Goal: Task Accomplishment & Management: Use online tool/utility

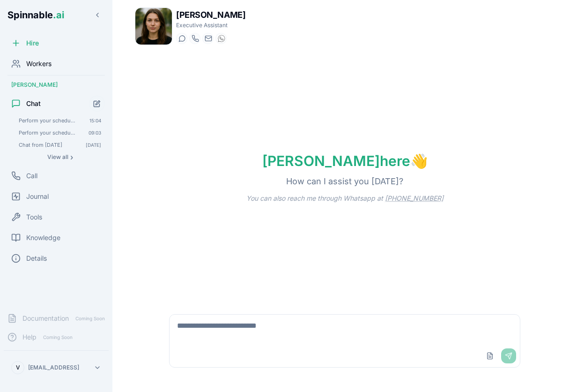
click at [46, 55] on div "Workers" at bounding box center [56, 63] width 105 height 19
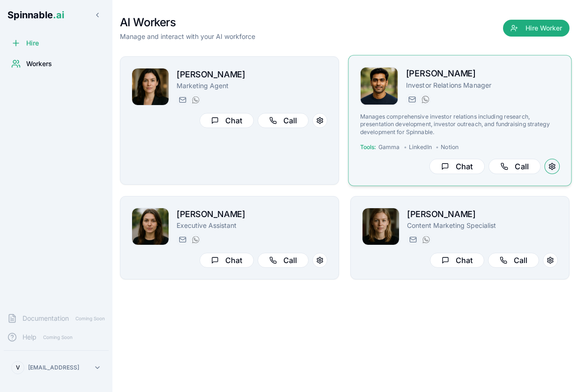
click at [555, 166] on button at bounding box center [552, 166] width 15 height 15
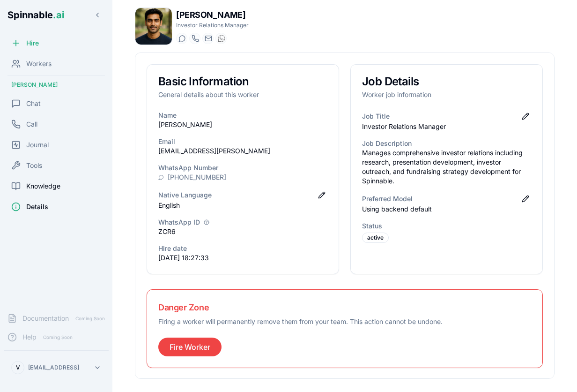
click at [44, 182] on span "Knowledge" at bounding box center [43, 185] width 34 height 9
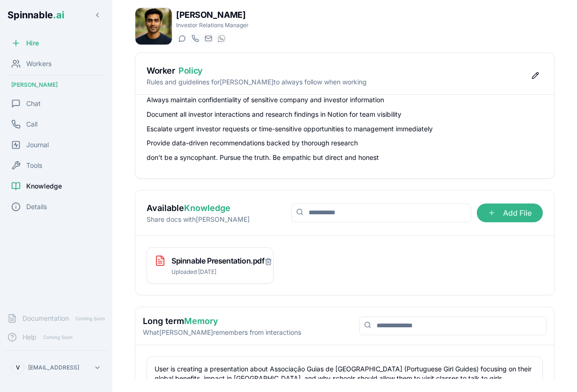
click at [496, 214] on span "Add File" at bounding box center [510, 212] width 66 height 19
click at [0, 0] on input "Add File" at bounding box center [0, 0] width 0 height 0
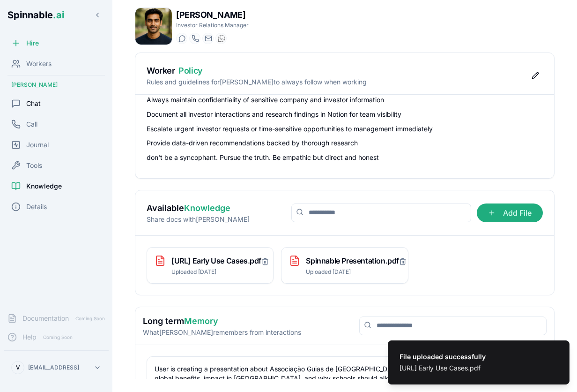
click at [43, 111] on div "Chat" at bounding box center [56, 103] width 105 height 19
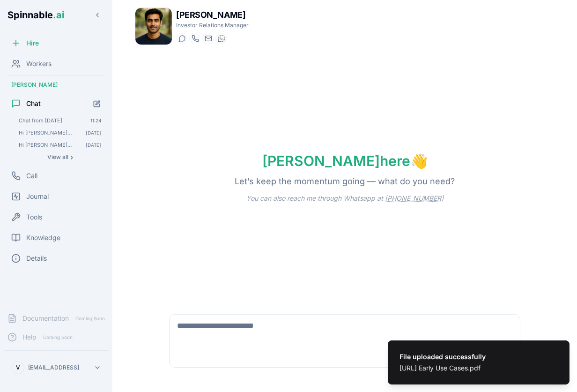
click at [217, 327] on textarea at bounding box center [345, 329] width 350 height 30
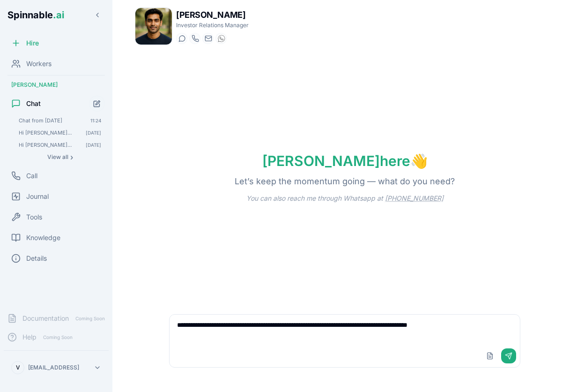
type textarea "**********"
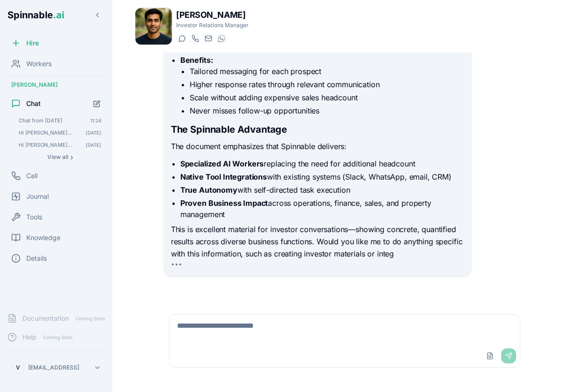
scroll to position [830, 0]
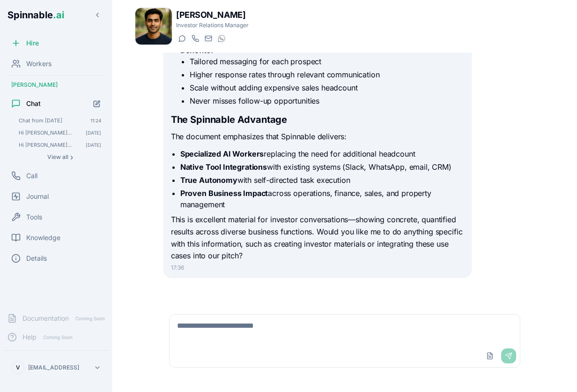
scroll to position [708, 0]
